Goal: Information Seeking & Learning: Understand process/instructions

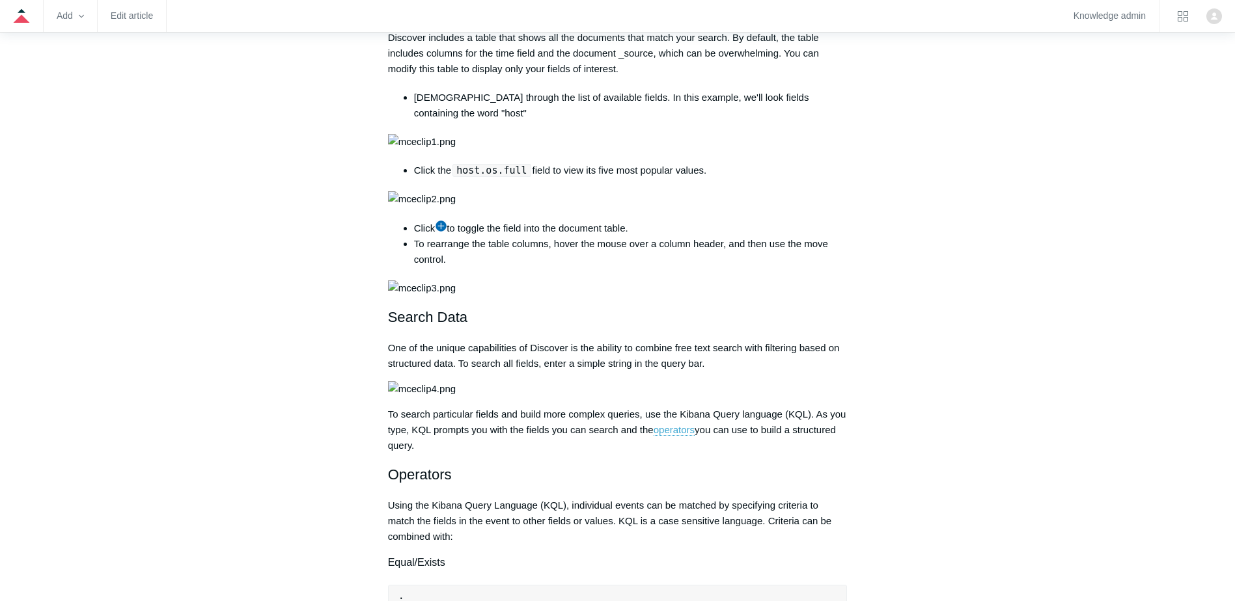
scroll to position [846, 0]
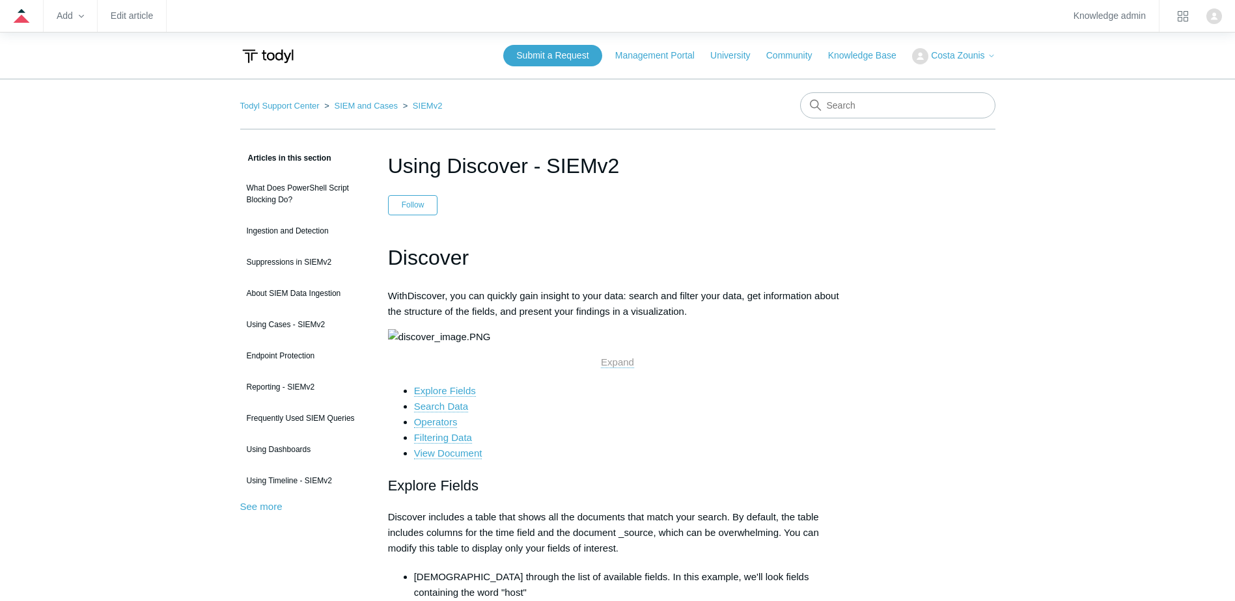
drag, startPoint x: 628, startPoint y: 166, endPoint x: 644, endPoint y: 166, distance: 16.3
click at [644, 166] on h1 "Using Discover - SIEMv2" at bounding box center [618, 165] width 460 height 31
drag, startPoint x: 644, startPoint y: 166, endPoint x: 573, endPoint y: 253, distance: 112.8
click at [573, 253] on h1 "Discover" at bounding box center [618, 257] width 460 height 33
click at [663, 165] on h1 "Using Discover - SIEMv2" at bounding box center [618, 165] width 460 height 31
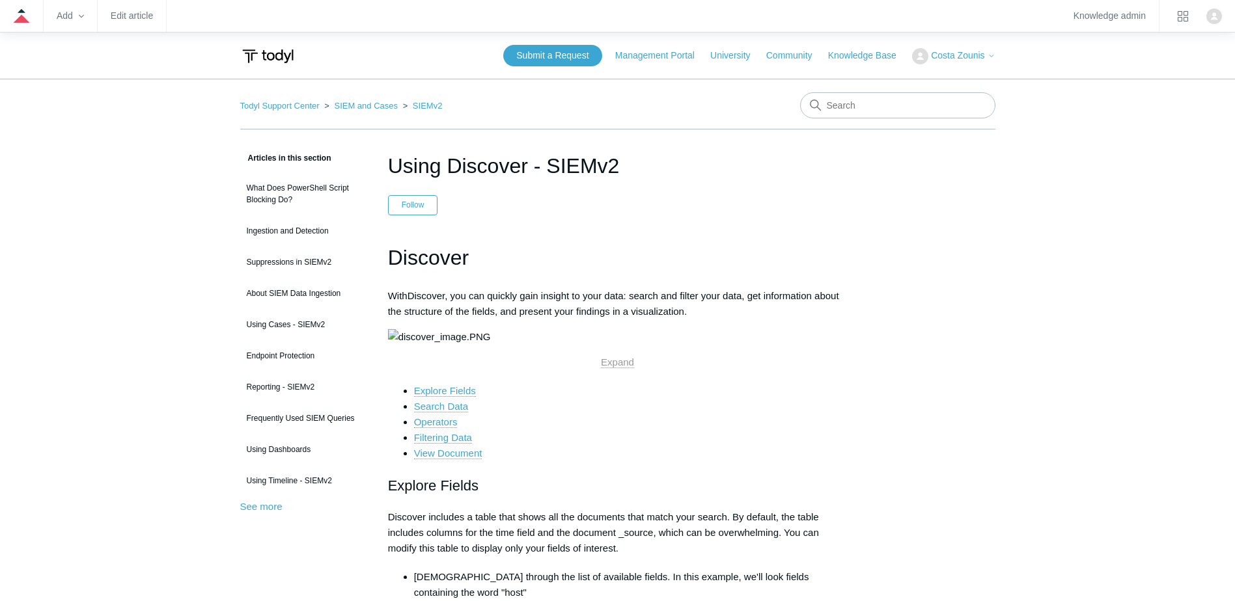
drag, startPoint x: 663, startPoint y: 165, endPoint x: 542, endPoint y: 240, distance: 141.8
drag, startPoint x: 387, startPoint y: 299, endPoint x: 745, endPoint y: 302, distance: 358.6
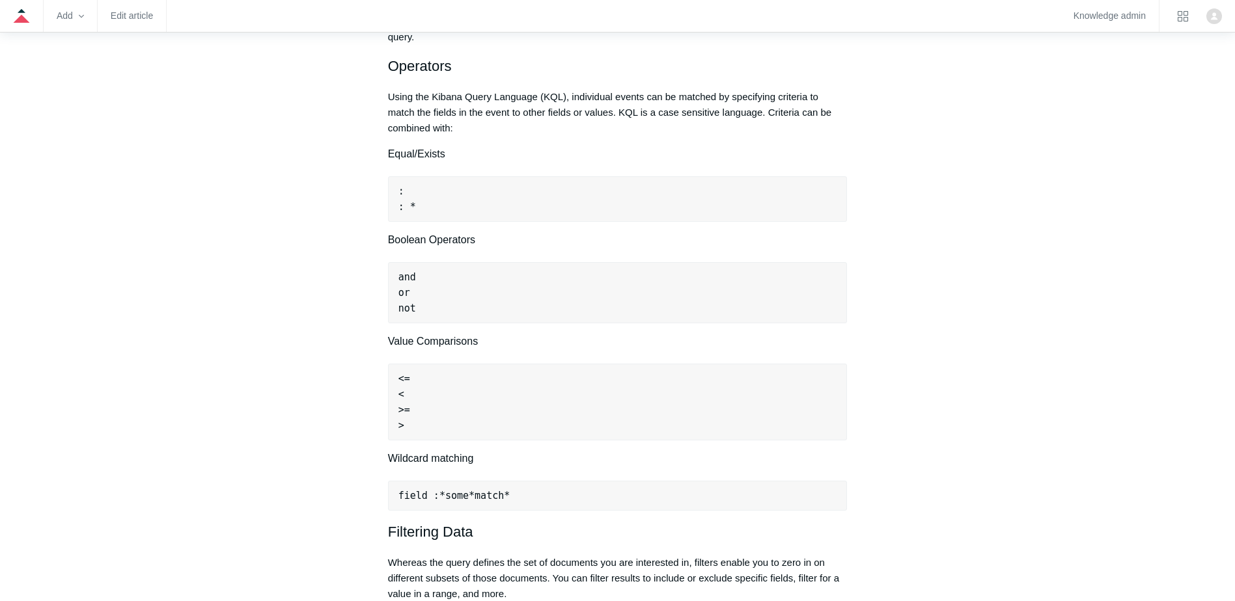
scroll to position [911, 0]
